Goal: Find contact information: Find contact information

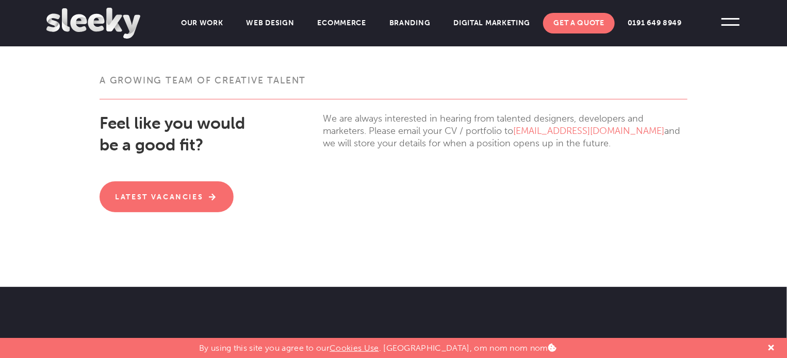
scroll to position [295, 0]
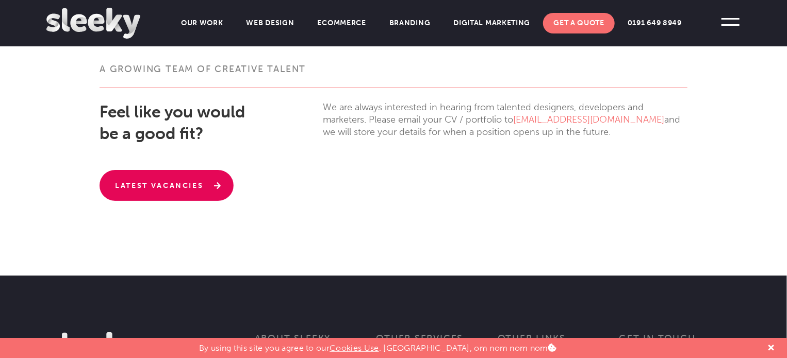
click at [182, 178] on link "Latest Vacancies" at bounding box center [167, 185] width 134 height 31
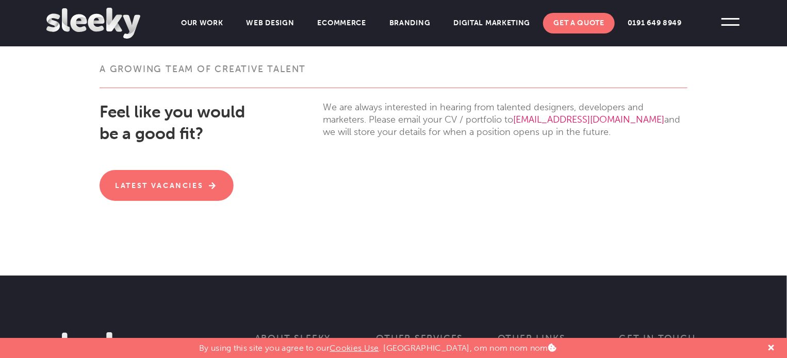
click at [525, 121] on link "[EMAIL_ADDRESS][DOMAIN_NAME]" at bounding box center [588, 119] width 151 height 11
click at [553, 115] on link "[EMAIL_ADDRESS][DOMAIN_NAME]" at bounding box center [588, 119] width 151 height 11
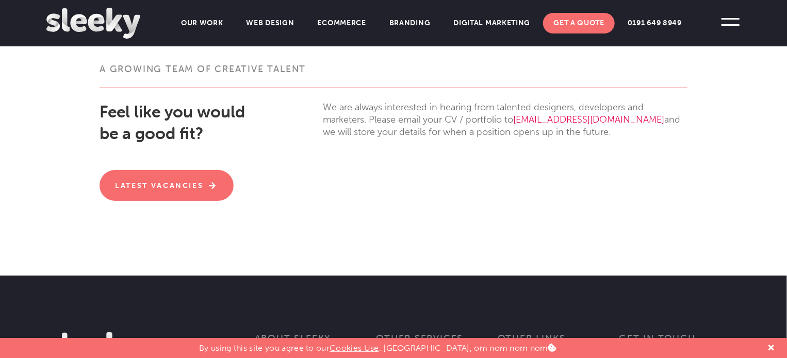
click at [553, 115] on link "[EMAIL_ADDRESS][DOMAIN_NAME]" at bounding box center [588, 119] width 151 height 11
drag, startPoint x: 515, startPoint y: 117, endPoint x: 592, endPoint y: 121, distance: 78.0
click at [592, 121] on p "We are always interested in hearing from talented designers, developers and mar…" at bounding box center [505, 119] width 365 height 37
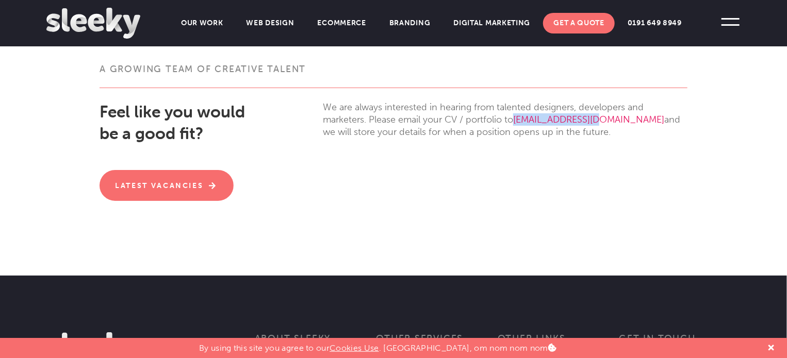
copy p "[EMAIL_ADDRESS][DOMAIN_NAME]"
